Goal: Find contact information: Find contact information

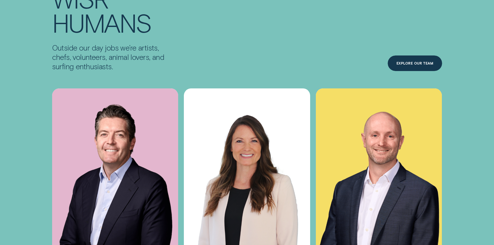
scroll to position [2073, 0]
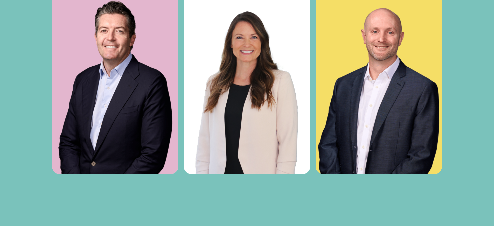
click at [261, 117] on img at bounding box center [247, 79] width 126 height 189
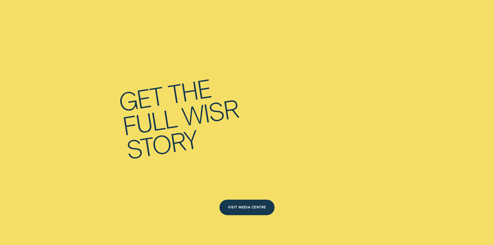
scroll to position [3395, 0]
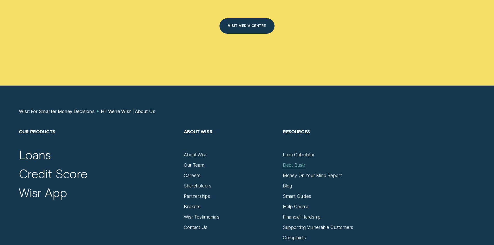
click at [293, 162] on div "Debt Bustr" at bounding box center [294, 165] width 23 height 6
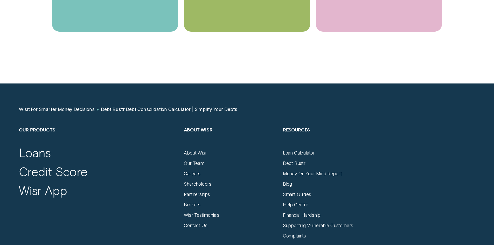
scroll to position [1866, 0]
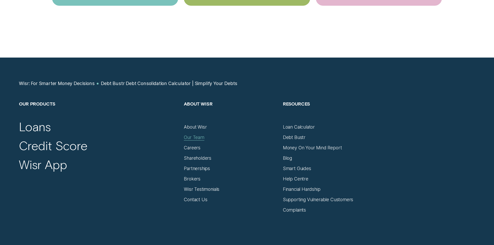
click at [198, 139] on div "Our Team" at bounding box center [194, 137] width 20 height 6
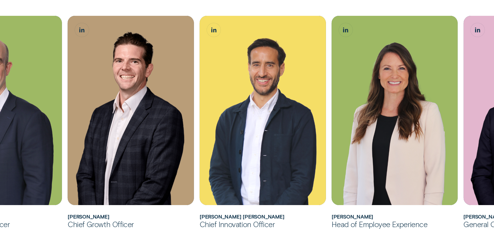
scroll to position [331, 0]
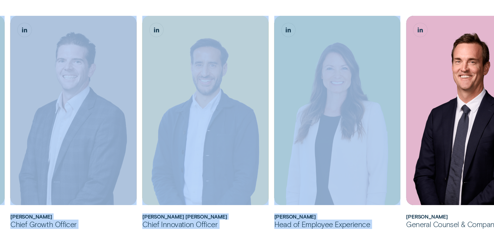
drag, startPoint x: 493, startPoint y: 122, endPoint x: 494, endPoint y: 140, distance: 17.9
click at [493, 140] on html "Loans Credit Score Round Up Spring Discount Log in Log in Customer Dashboard Vi…" at bounding box center [247, 194] width 494 height 1051
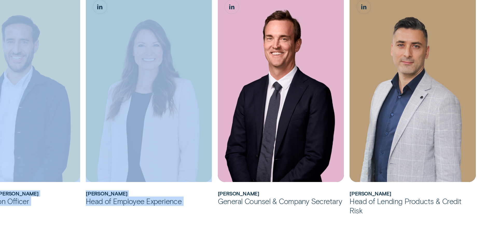
scroll to position [435, 0]
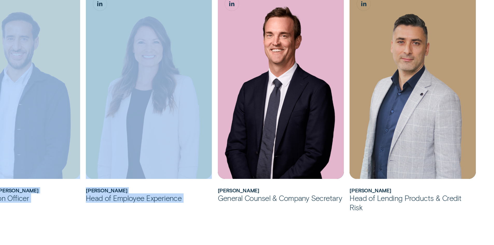
drag, startPoint x: 400, startPoint y: 190, endPoint x: 350, endPoint y: 193, distance: 50.6
click at [350, 193] on h2 "Alexandre Maizy" at bounding box center [412, 190] width 126 height 6
copy h2 "Alexandre Maizy"
